Goal: Task Accomplishment & Management: Use online tool/utility

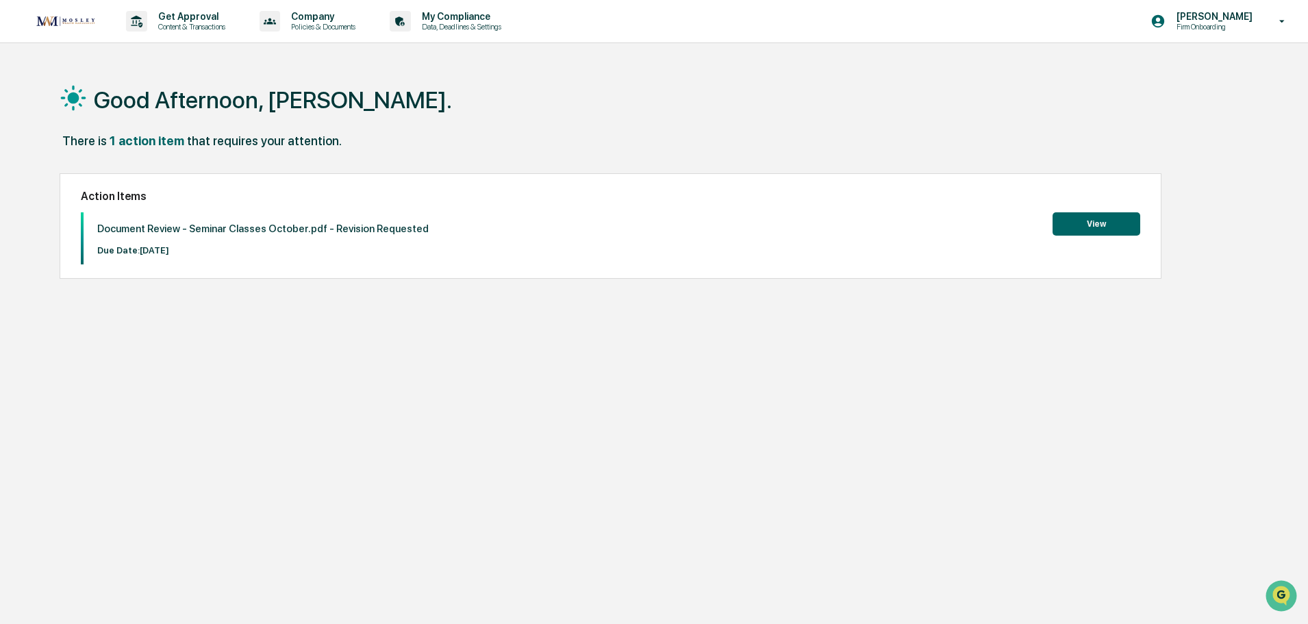
click at [1094, 227] on button "View" at bounding box center [1097, 223] width 88 height 23
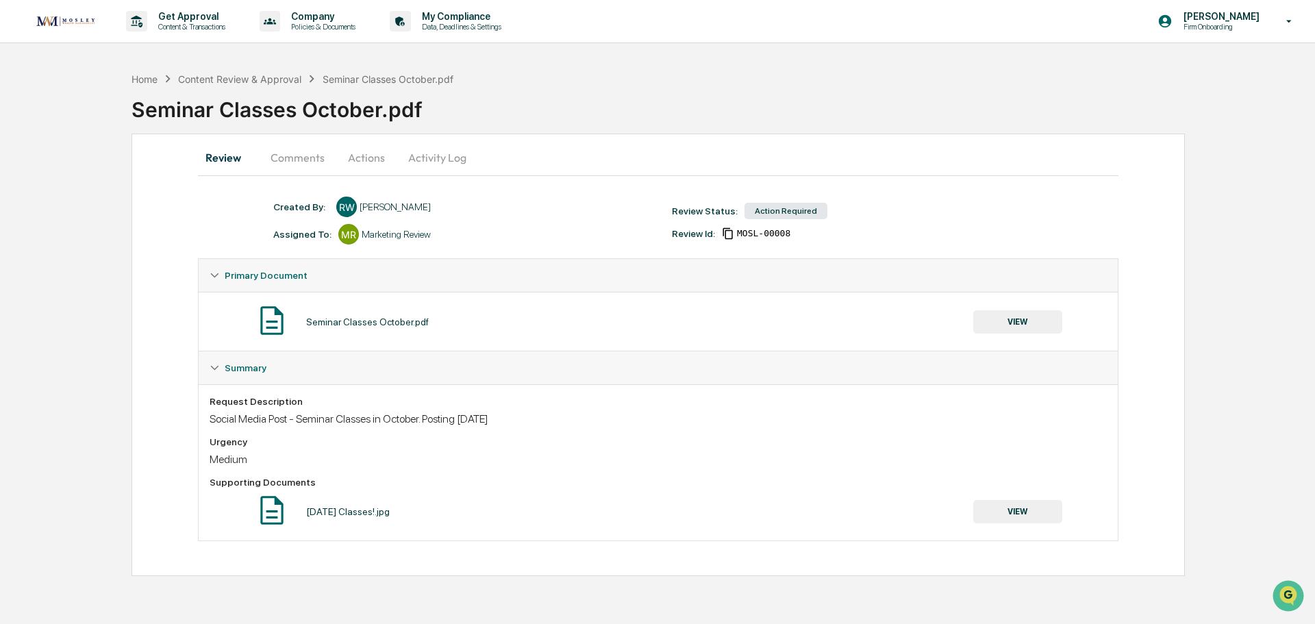
click at [788, 215] on div "Action Required" at bounding box center [785, 211] width 83 height 16
click at [1015, 323] on button "VIEW" at bounding box center [1017, 321] width 89 height 23
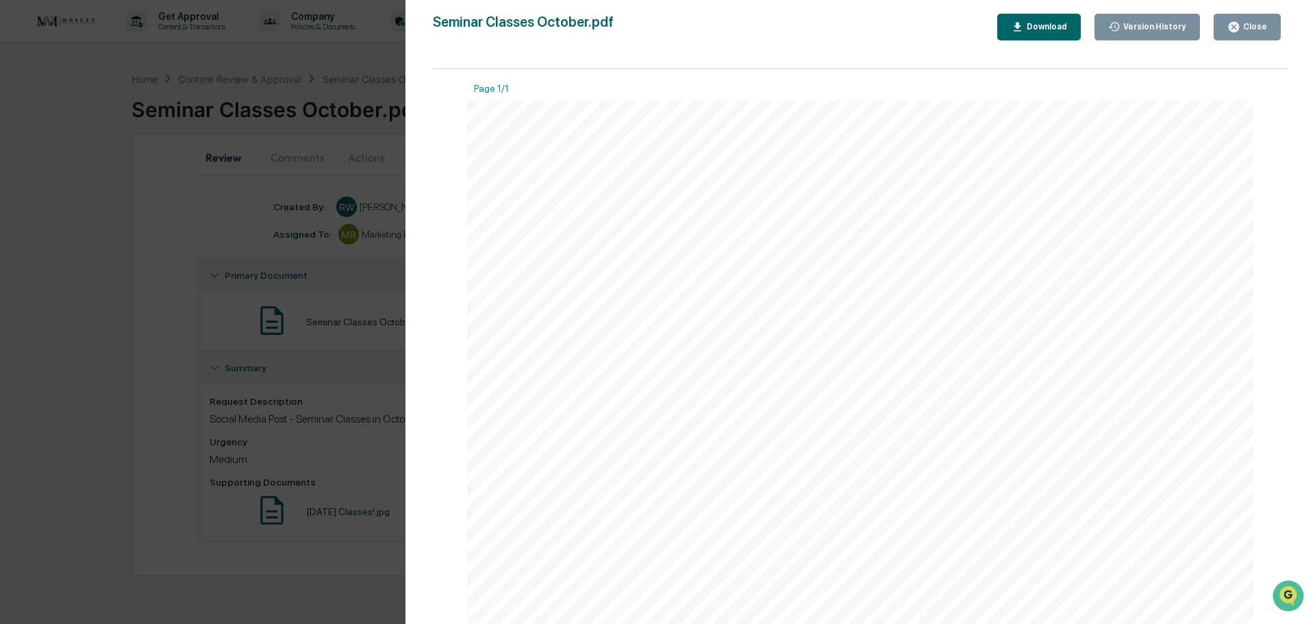
click at [1244, 21] on div "Close" at bounding box center [1247, 27] width 40 height 13
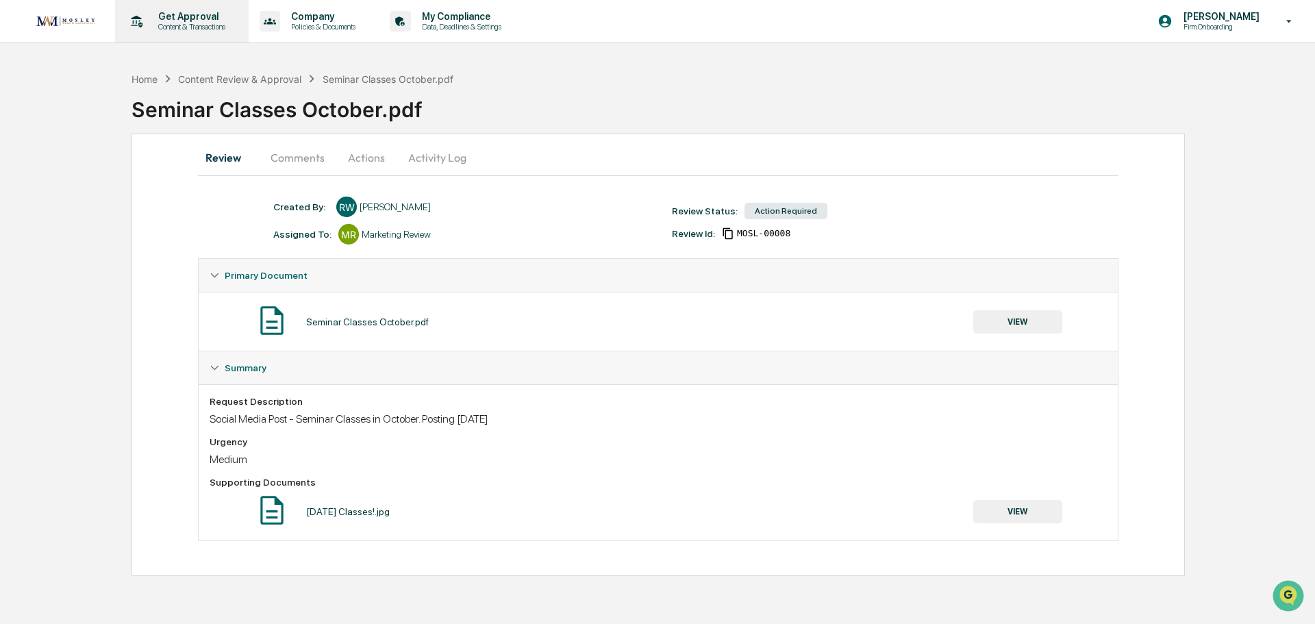
click at [170, 18] on p "Get Approval" at bounding box center [189, 16] width 85 height 11
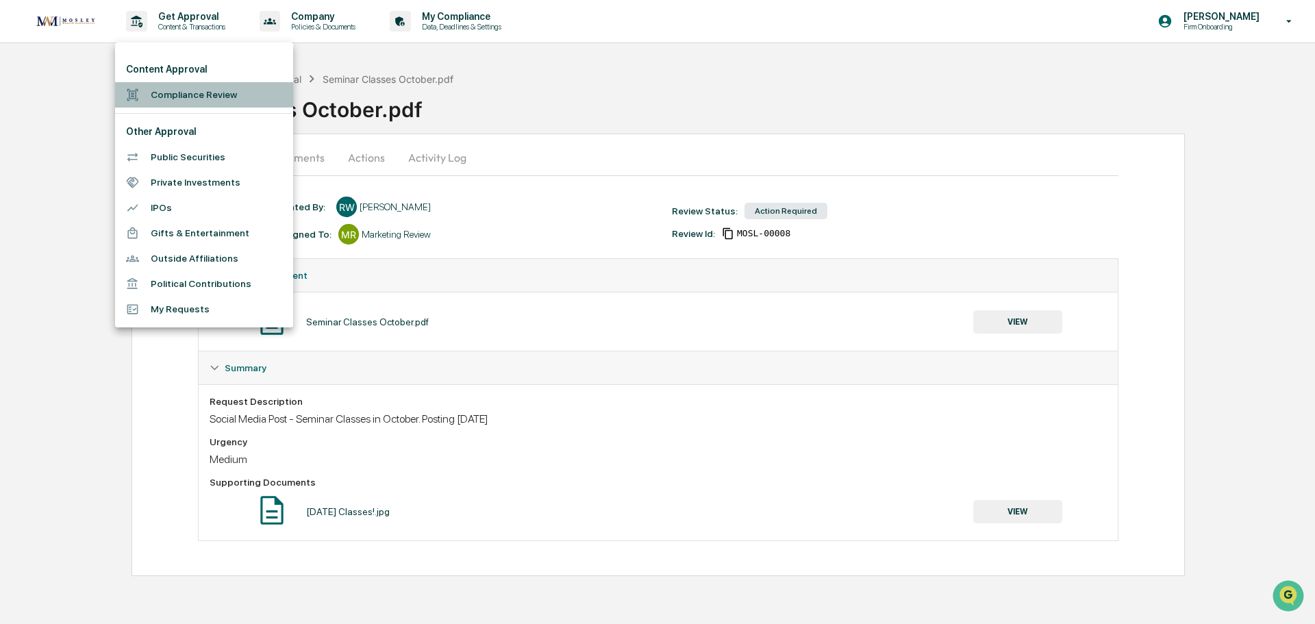
click at [166, 99] on li "Compliance Review" at bounding box center [204, 94] width 178 height 25
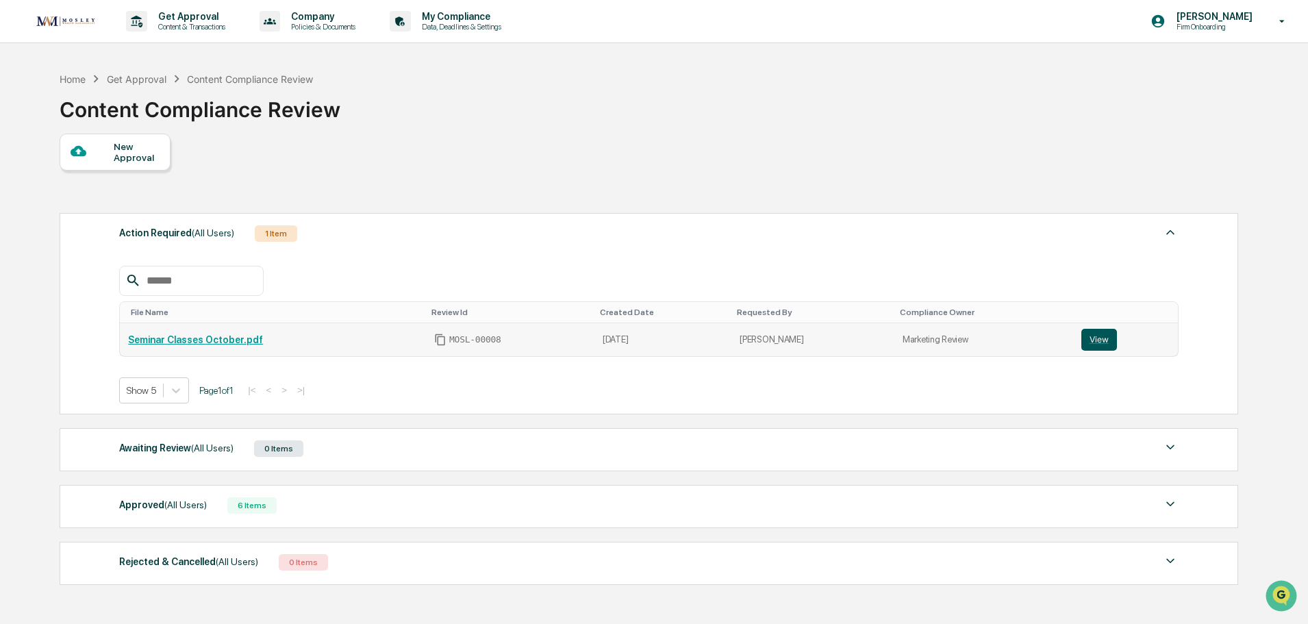
click at [1088, 342] on button "View" at bounding box center [1099, 340] width 36 height 22
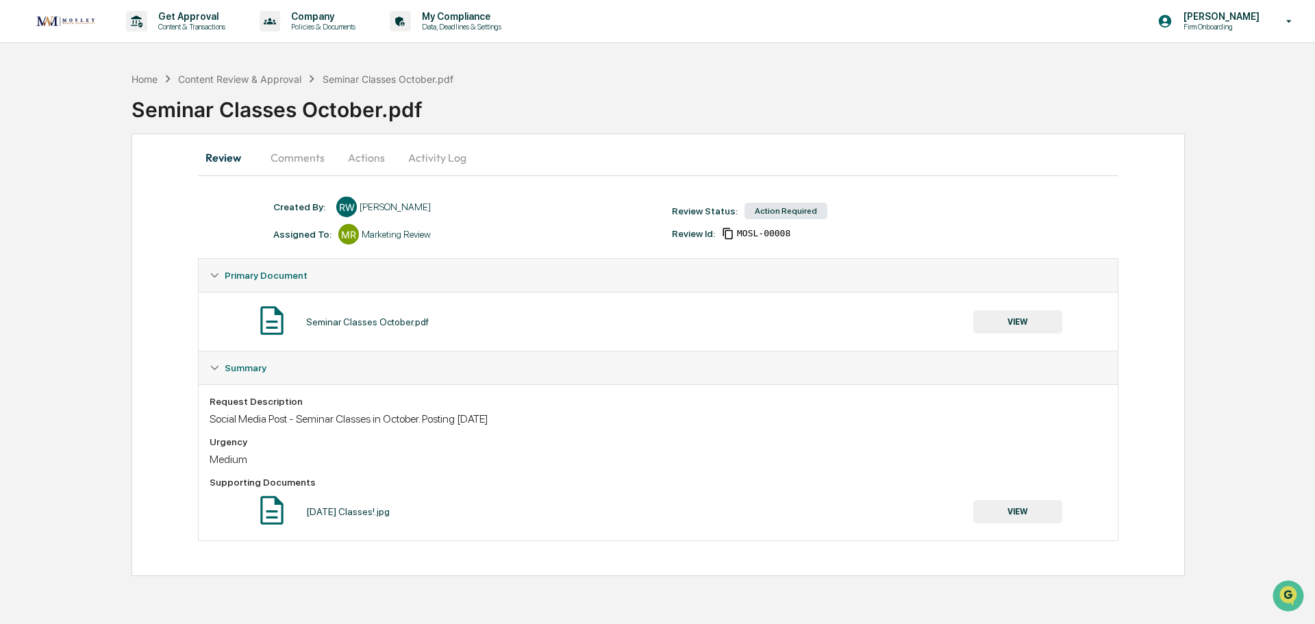
click at [362, 160] on button "Actions" at bounding box center [367, 157] width 62 height 33
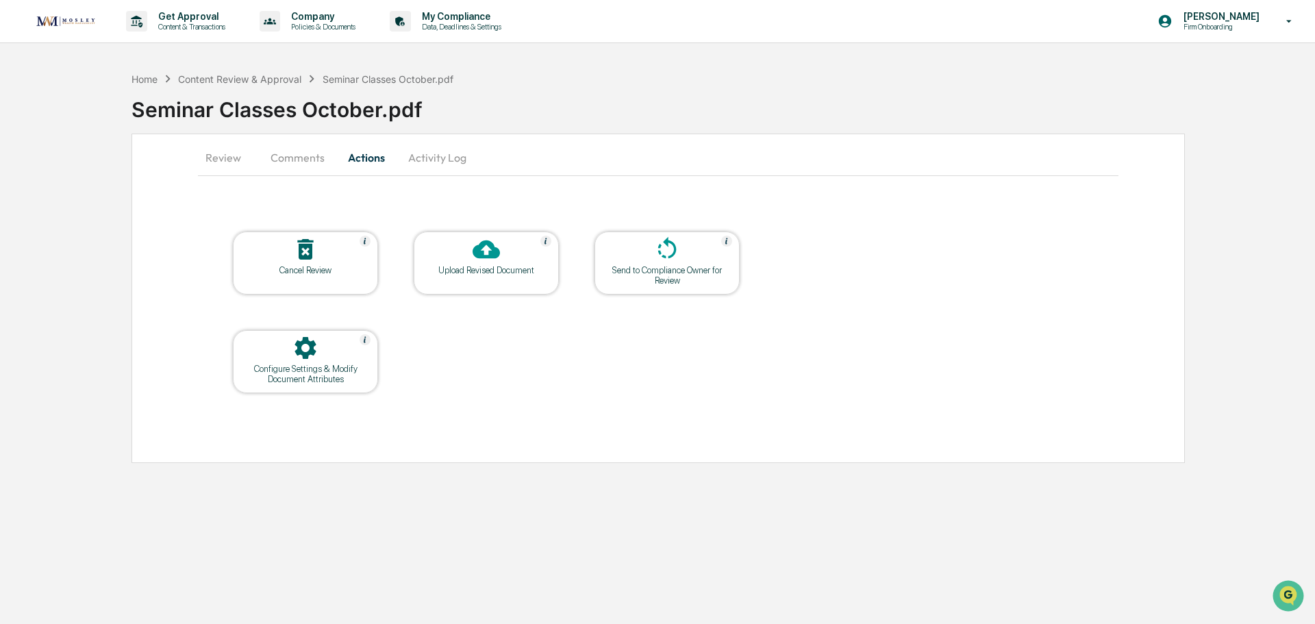
click at [486, 264] on div at bounding box center [486, 250] width 137 height 29
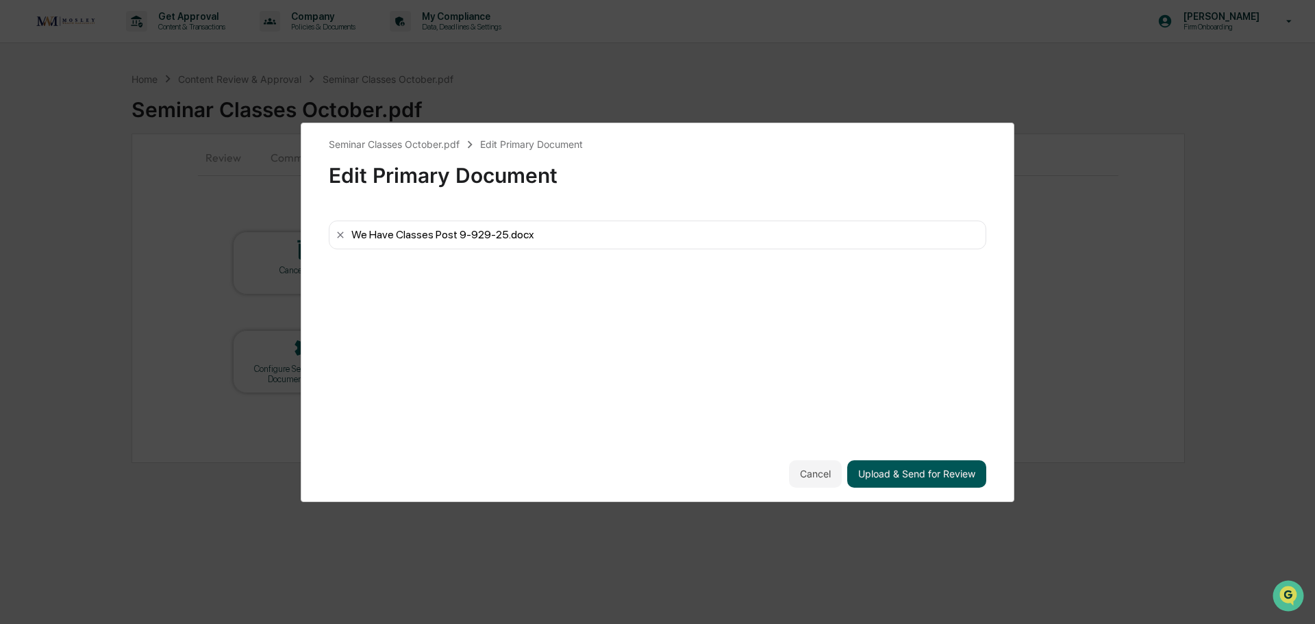
click at [934, 477] on button "Upload & Send for Review" at bounding box center [916, 473] width 139 height 27
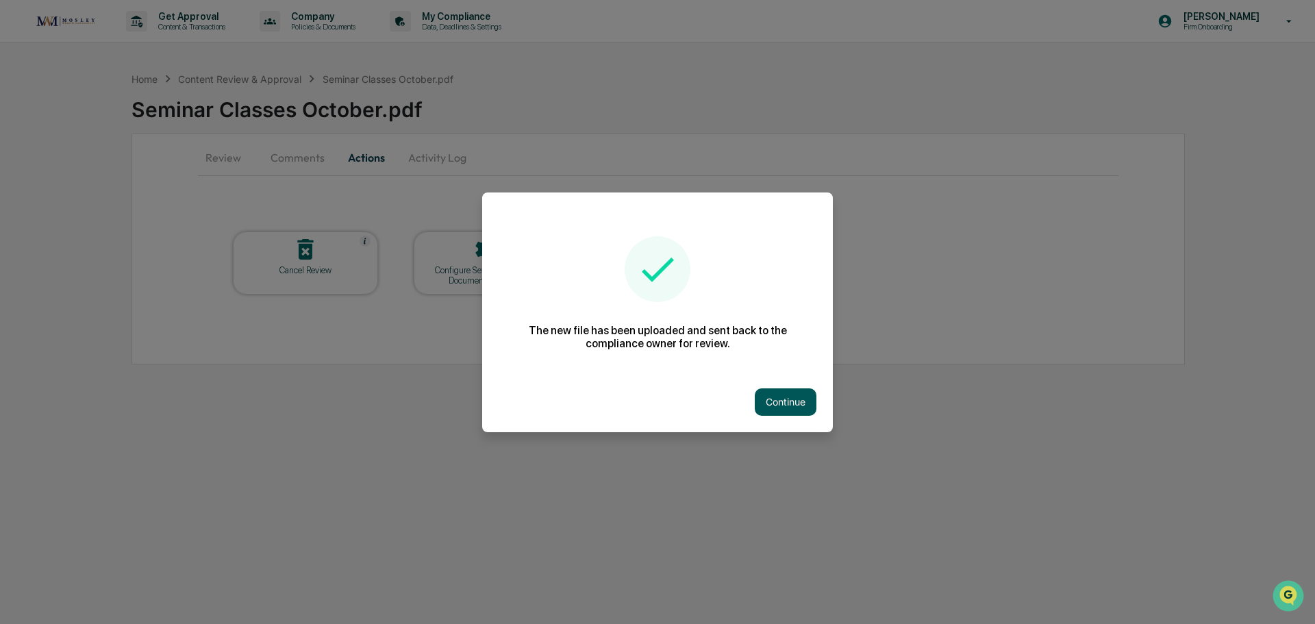
click at [789, 402] on button "Continue" at bounding box center [786, 401] width 62 height 27
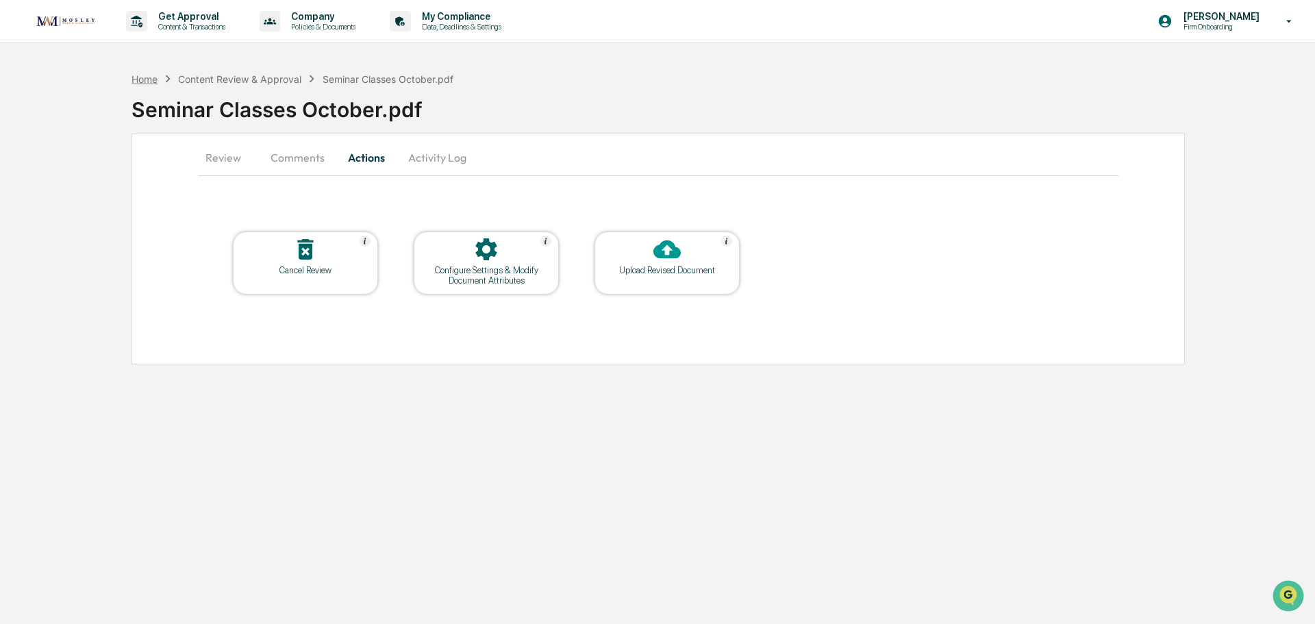
click at [150, 84] on div "Home" at bounding box center [144, 79] width 26 height 12
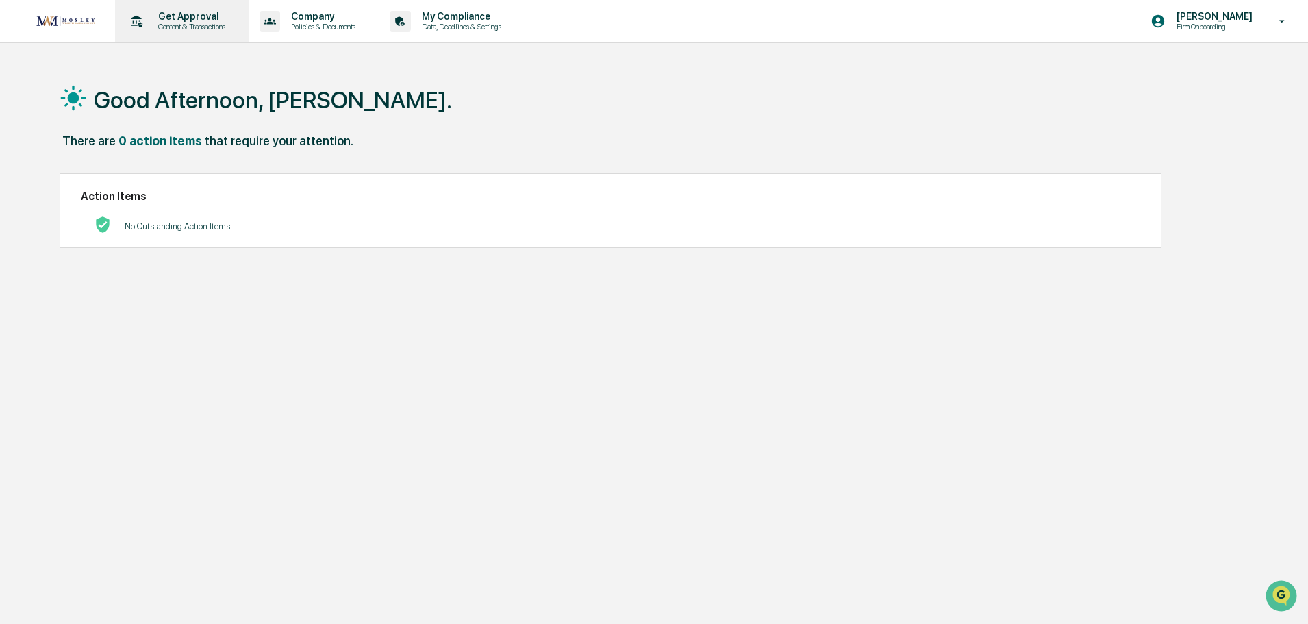
click at [178, 21] on p "Get Approval" at bounding box center [189, 16] width 85 height 11
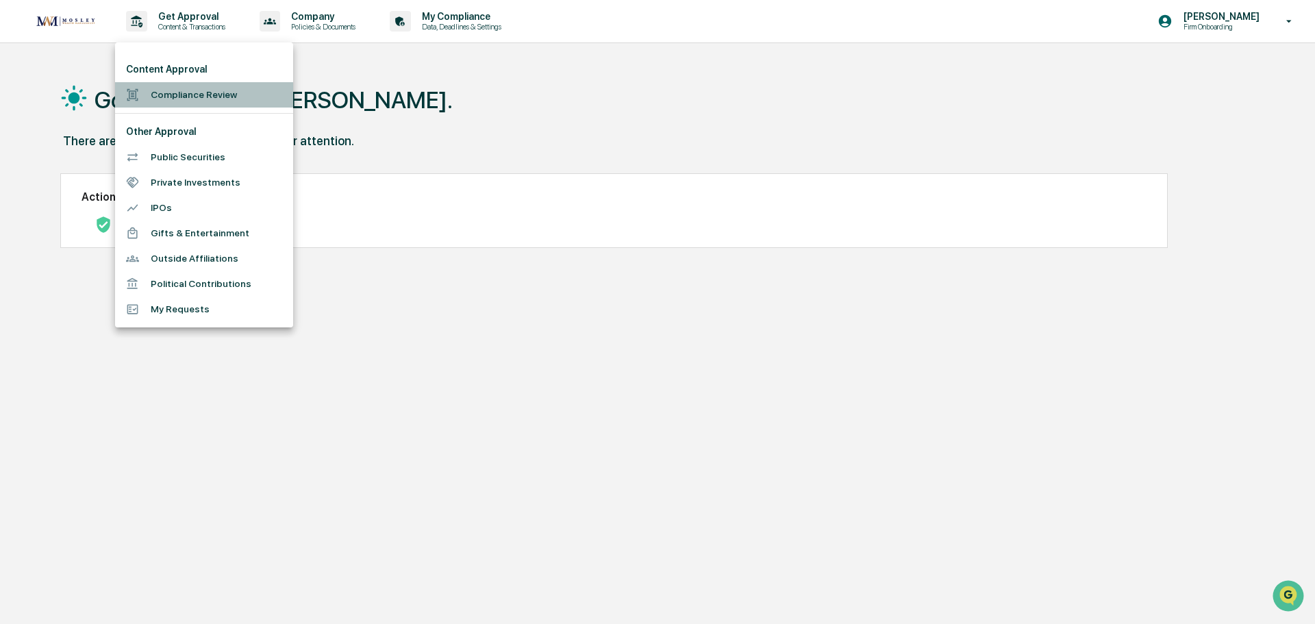
click at [176, 92] on li "Compliance Review" at bounding box center [204, 94] width 178 height 25
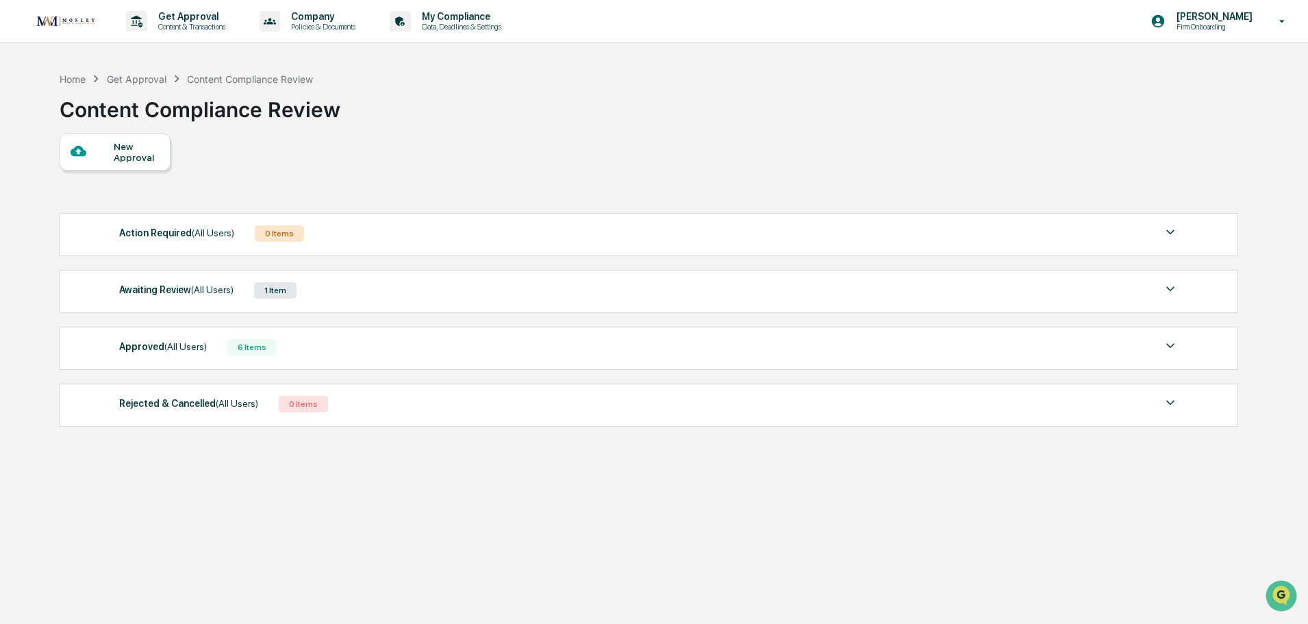
click at [247, 345] on div "6 Items" at bounding box center [251, 347] width 49 height 16
